Goal: Task Accomplishment & Management: Manage account settings

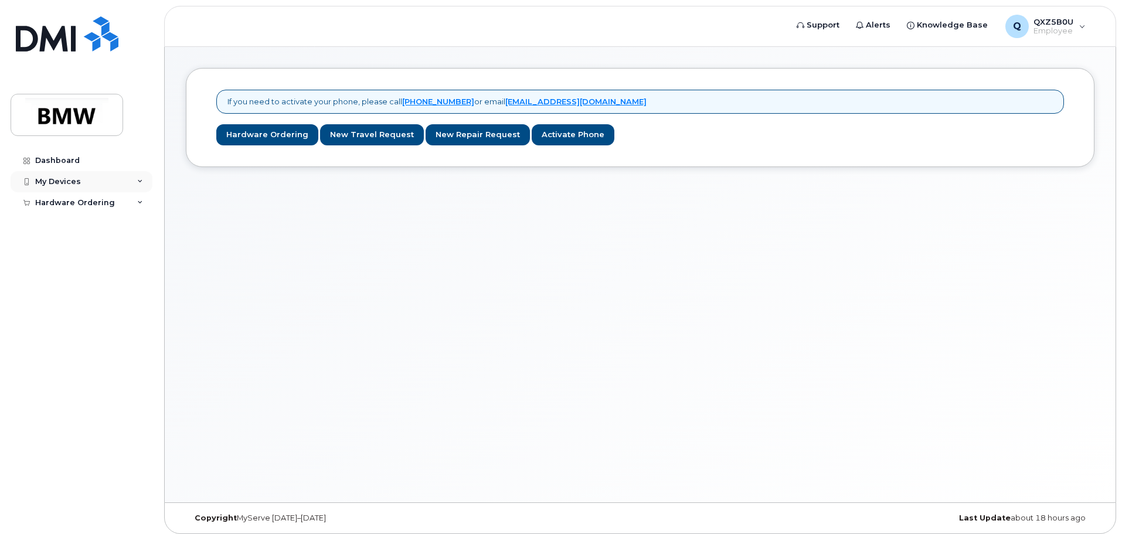
click at [116, 183] on div "My Devices" at bounding box center [82, 181] width 142 height 21
click at [79, 182] on div "My Devices" at bounding box center [58, 181] width 46 height 9
click at [78, 181] on div "My Devices" at bounding box center [58, 181] width 46 height 9
click at [61, 160] on div "Dashboard" at bounding box center [57, 160] width 45 height 9
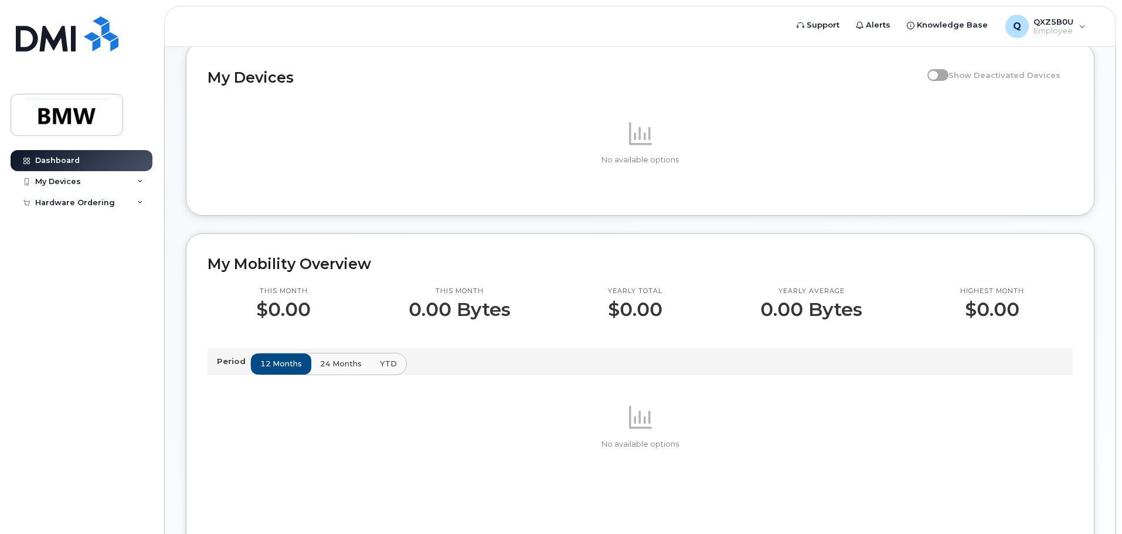
scroll to position [176, 0]
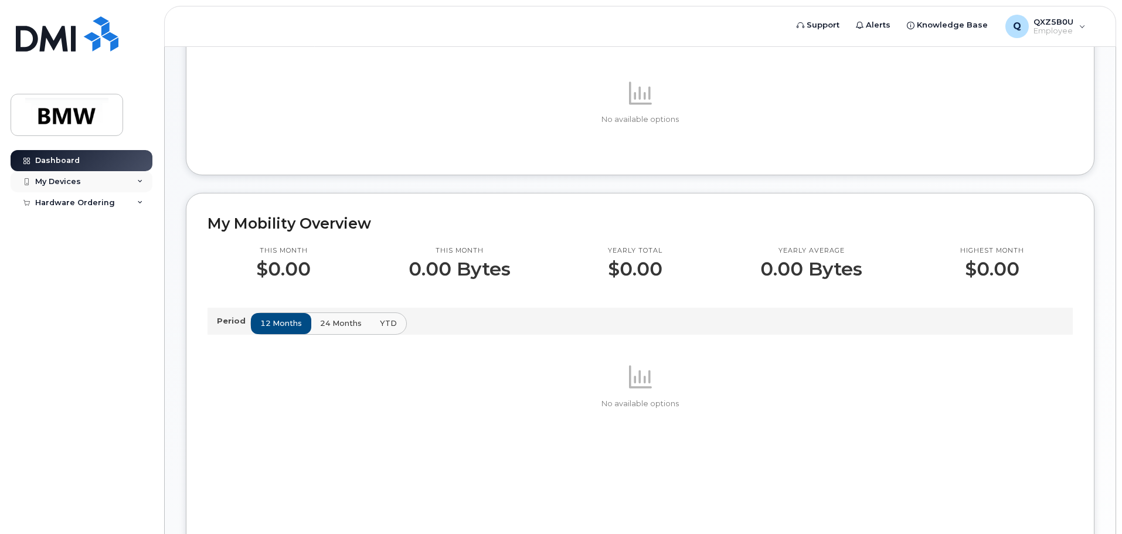
click at [144, 176] on div "My Devices" at bounding box center [82, 181] width 142 height 21
click at [107, 199] on link "Add Device" at bounding box center [91, 203] width 121 height 22
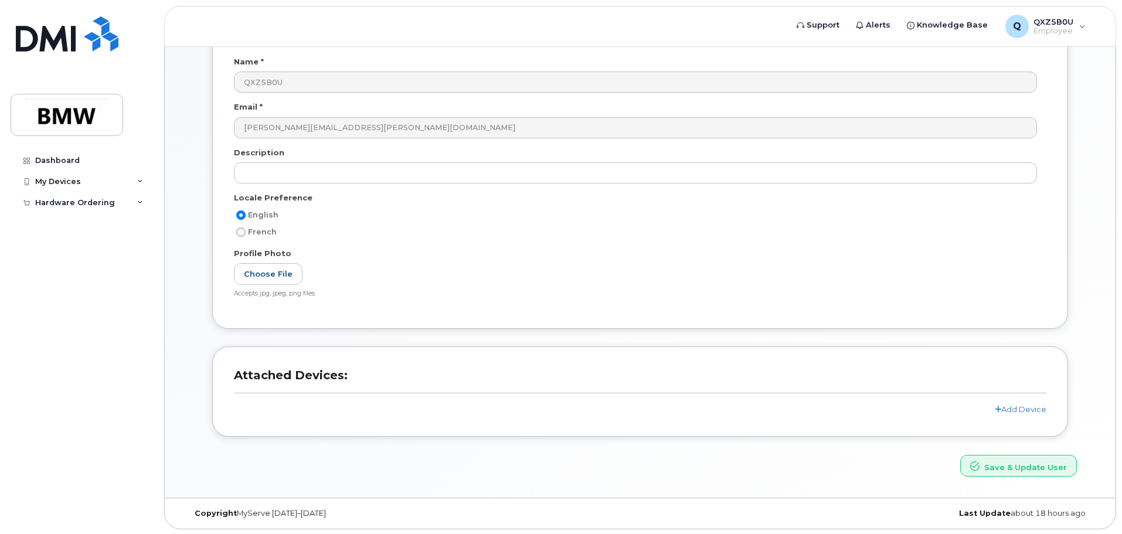
scroll to position [111, 0]
click at [1015, 406] on link "Add Device" at bounding box center [1021, 407] width 52 height 9
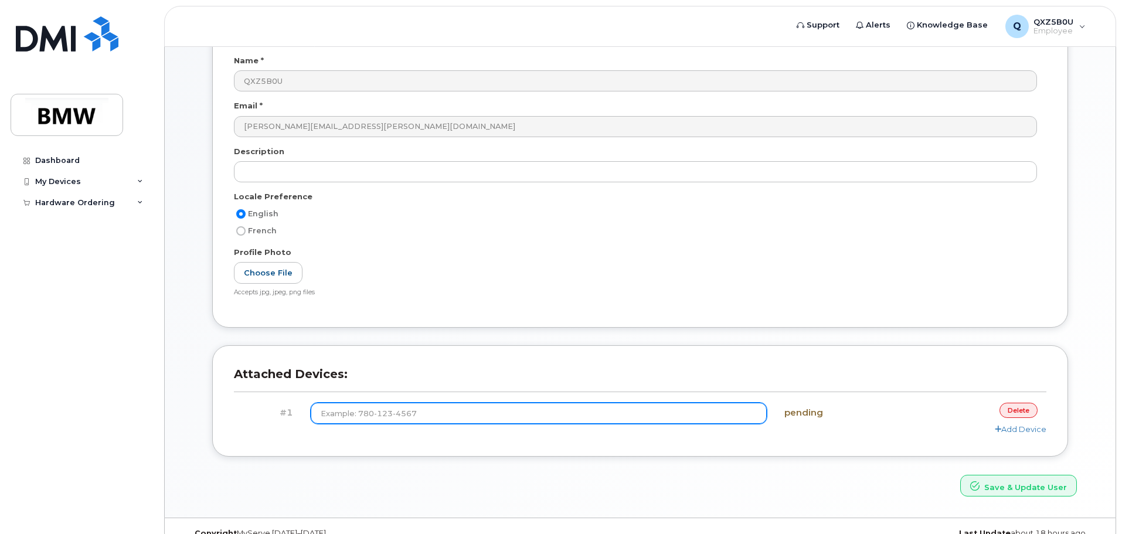
click at [632, 408] on input at bounding box center [539, 413] width 457 height 21
type input "(864) 907-8522"
click at [961, 475] on button "Save & Update User" at bounding box center [1019, 486] width 117 height 22
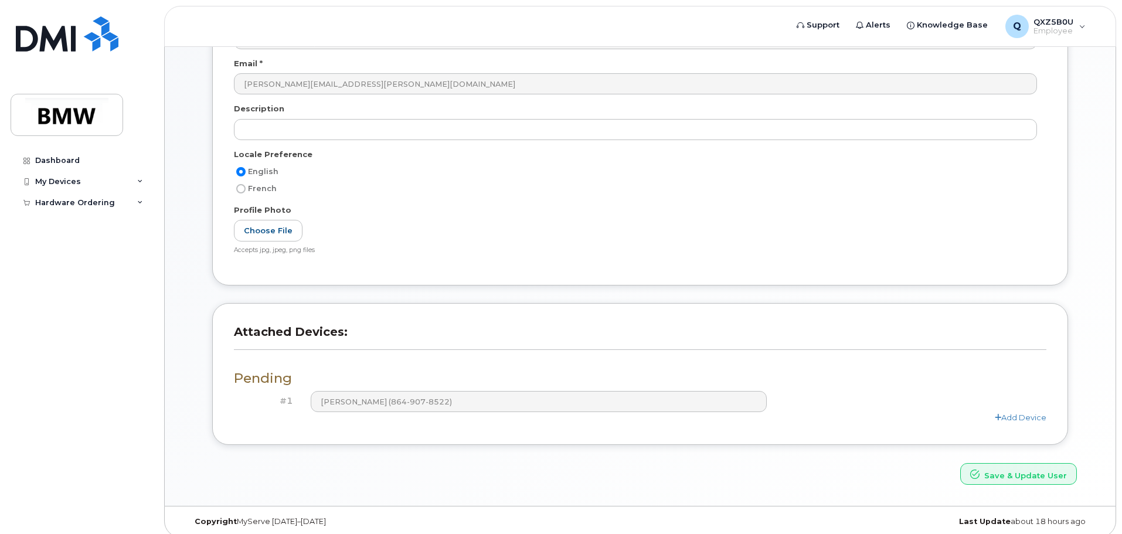
scroll to position [213, 0]
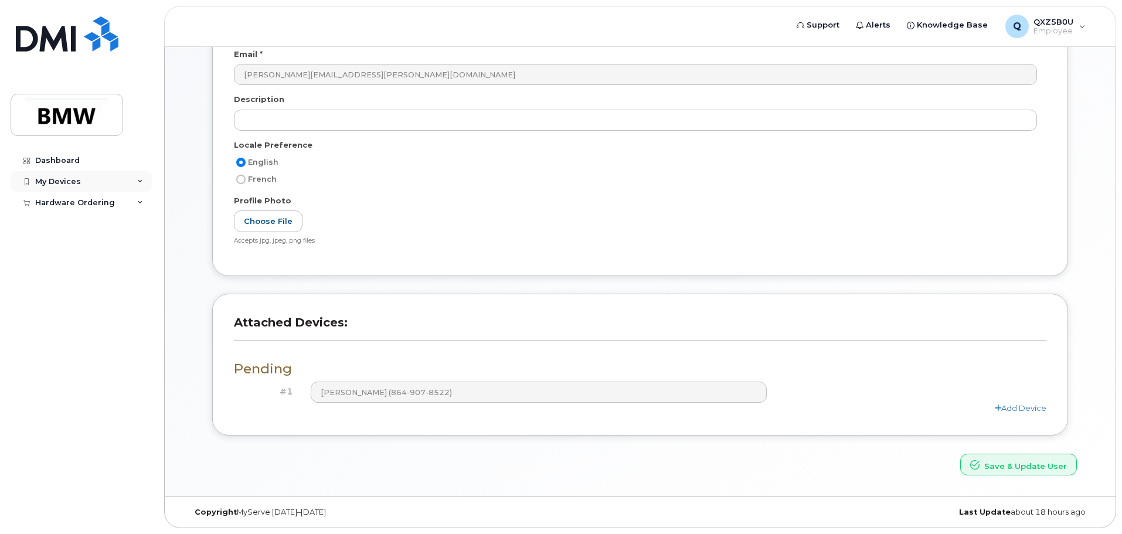
drag, startPoint x: 100, startPoint y: 177, endPoint x: 111, endPoint y: 174, distance: 11.5
click at [105, 176] on div "My Devices" at bounding box center [82, 181] width 142 height 21
click at [65, 161] on div "Dashboard" at bounding box center [57, 160] width 45 height 9
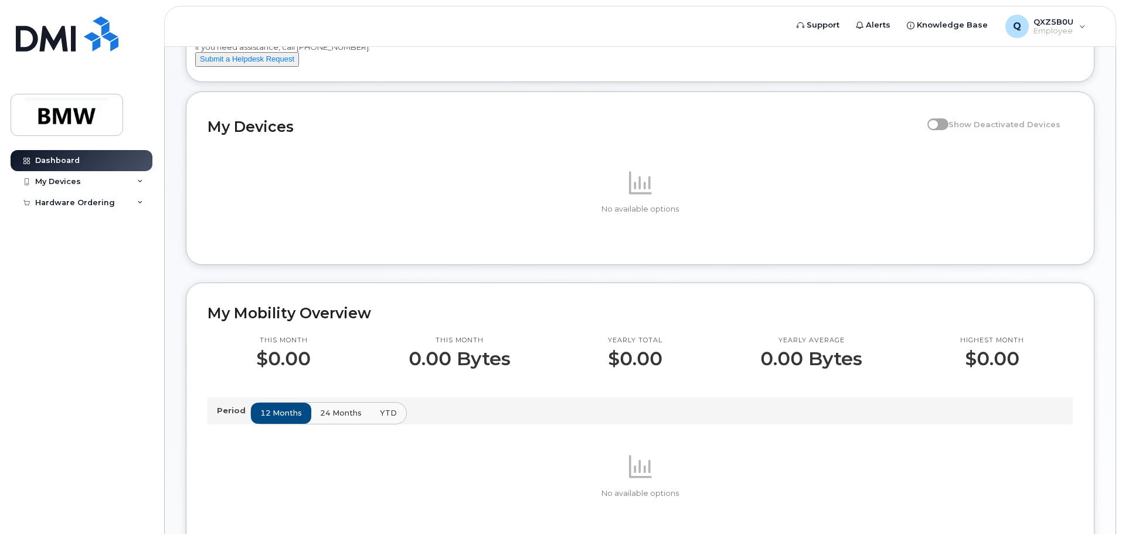
scroll to position [59, 0]
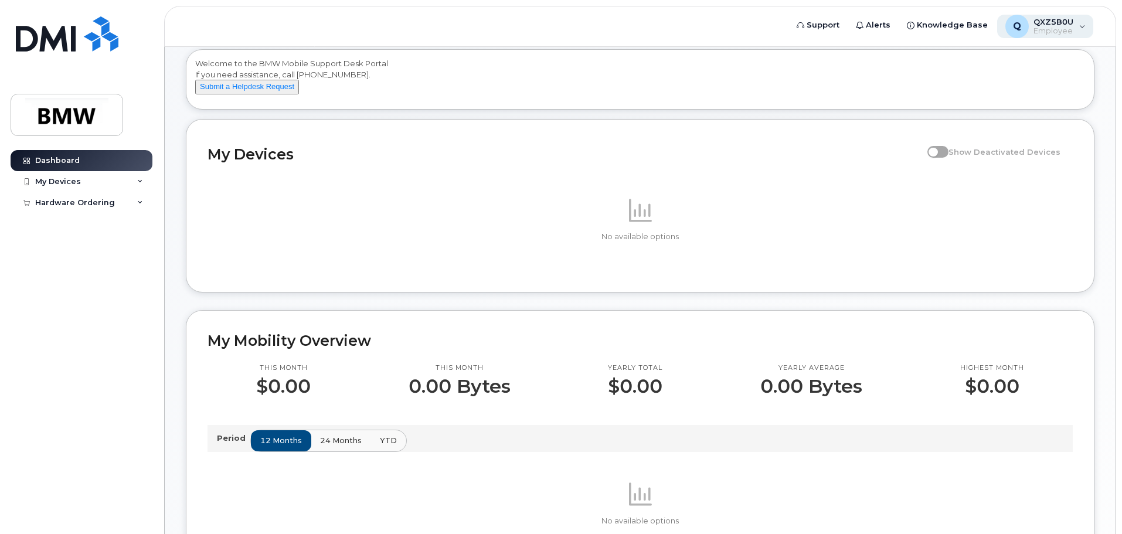
click at [1081, 32] on div "Q QXZ5B0U Employee" at bounding box center [1046, 26] width 97 height 23
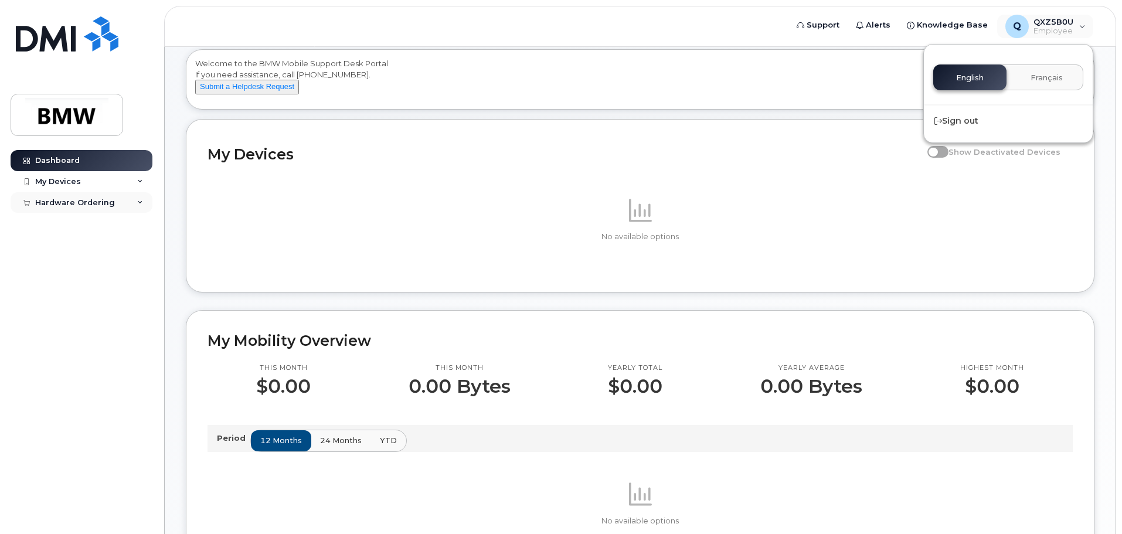
click at [63, 195] on div "Hardware Ordering" at bounding box center [82, 202] width 142 height 21
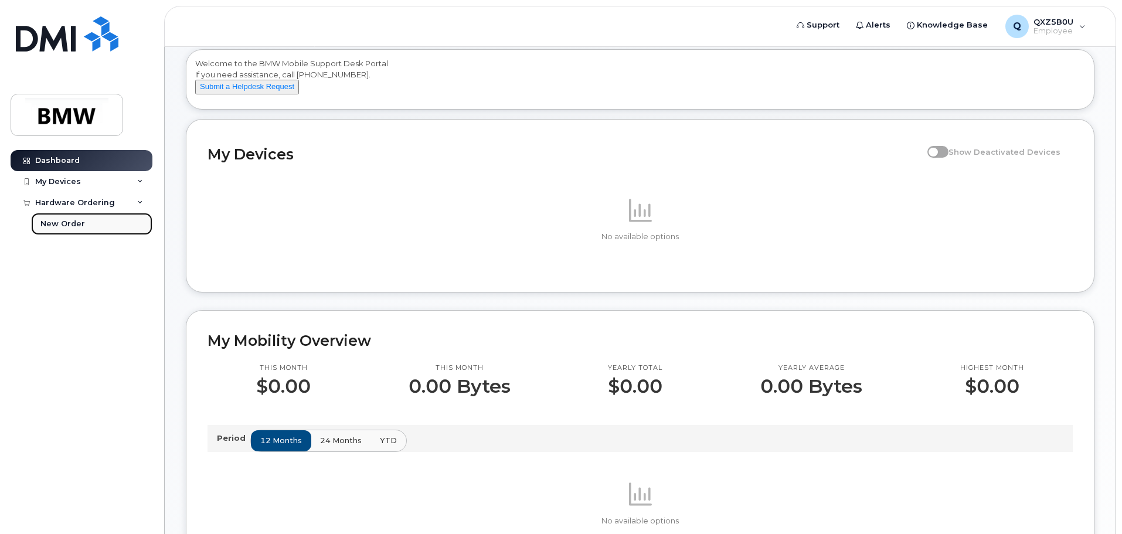
click at [70, 228] on div "New Order" at bounding box center [62, 224] width 45 height 11
